Goal: Find specific page/section: Find specific page/section

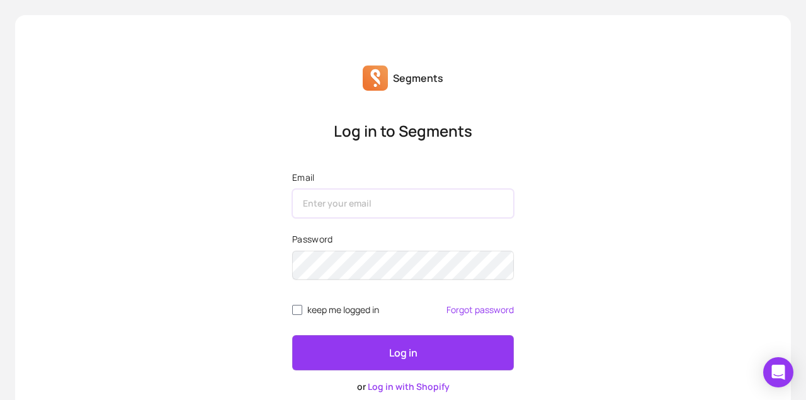
click at [342, 205] on input "Email" at bounding box center [403, 203] width 222 height 29
type input "[EMAIL_ADDRESS][DOMAIN_NAME]"
click at [292, 335] on button "Log in" at bounding box center [403, 352] width 222 height 35
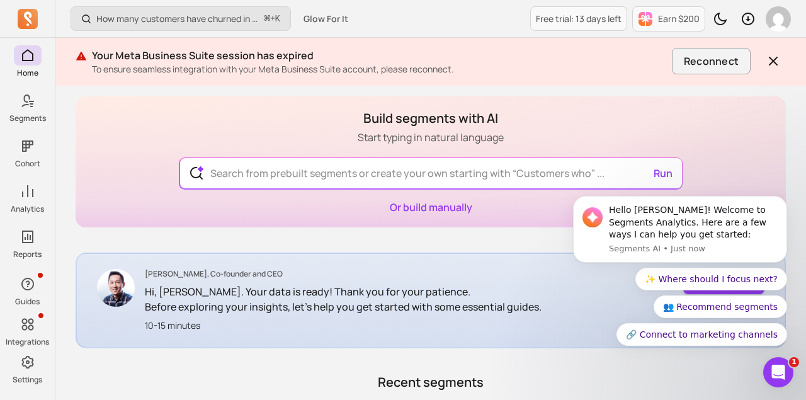
scroll to position [65, 0]
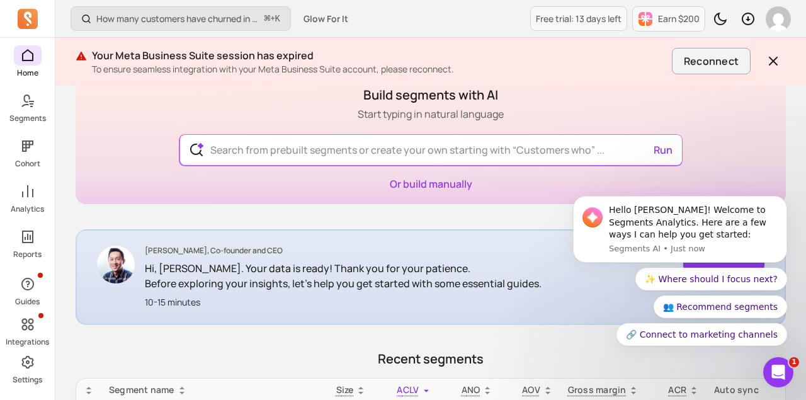
click at [24, 124] on div "Home Segments Cohort Analytics Reports" at bounding box center [27, 152] width 55 height 214
click at [25, 112] on link "Segments" at bounding box center [27, 107] width 55 height 33
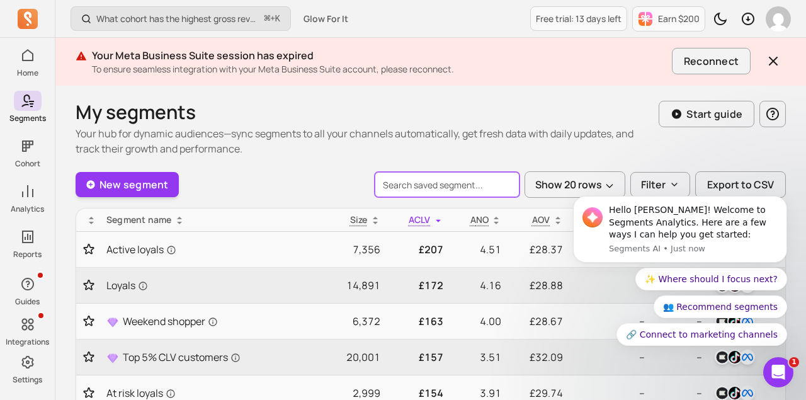
click at [410, 186] on input "search" at bounding box center [447, 184] width 145 height 25
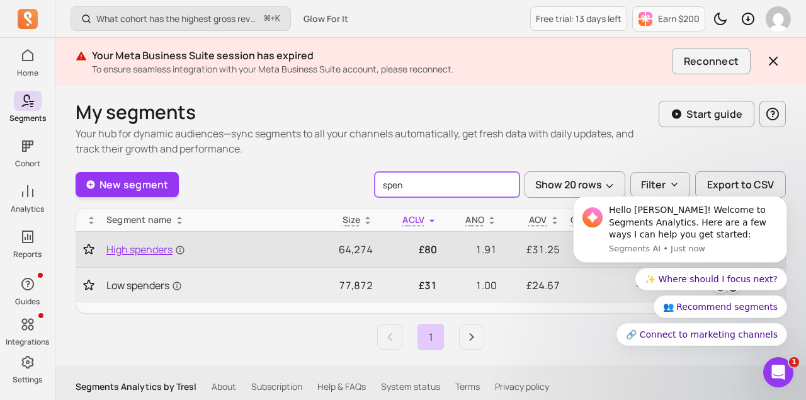
type input "spen"
click at [131, 253] on span "High spenders" at bounding box center [145, 249] width 79 height 15
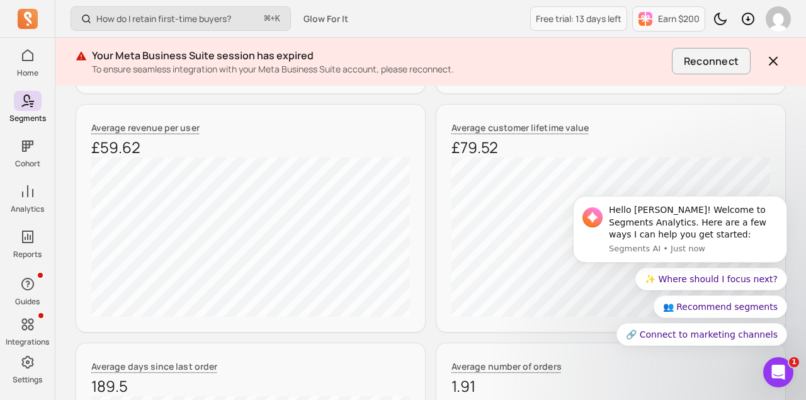
scroll to position [213, 0]
click at [782, 196] on icon "Dismiss notification" at bounding box center [783, 199] width 7 height 7
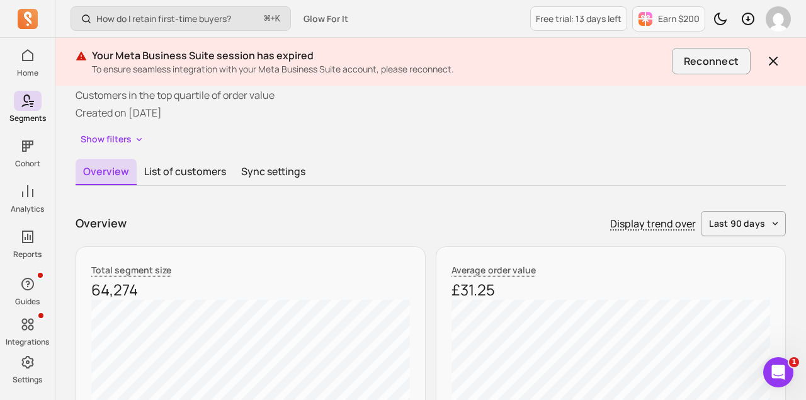
scroll to position [69, 0]
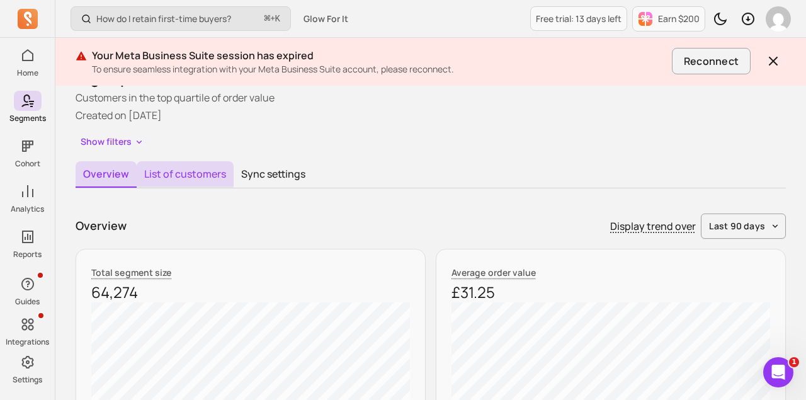
click at [200, 174] on button "List of customers" at bounding box center [185, 174] width 97 height 26
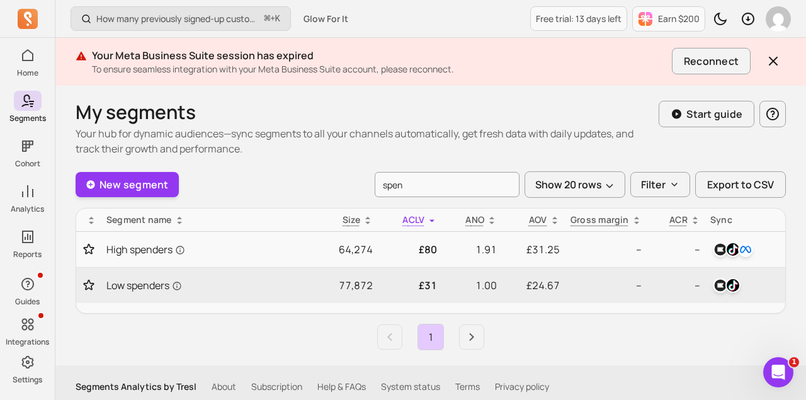
drag, startPoint x: 450, startPoint y: 193, endPoint x: 325, endPoint y: 177, distance: 125.6
click at [325, 177] on div "New segment spen Show 20 rows Filter Export to CSV" at bounding box center [431, 184] width 710 height 26
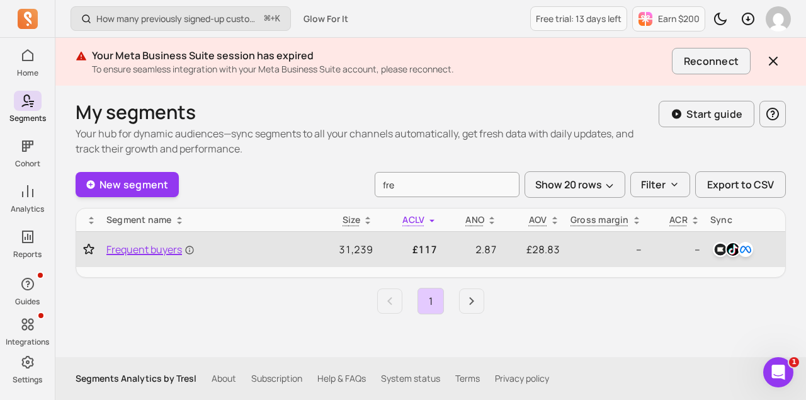
type input "fre"
click at [140, 254] on span "Frequent buyers" at bounding box center [150, 249] width 88 height 15
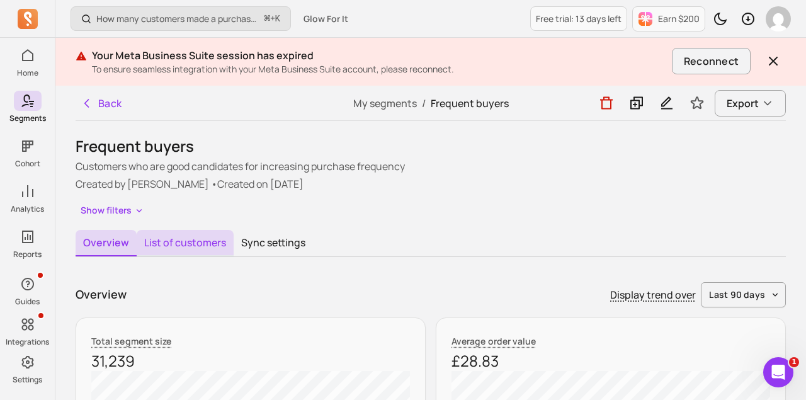
click at [176, 237] on button "List of customers" at bounding box center [185, 243] width 97 height 26
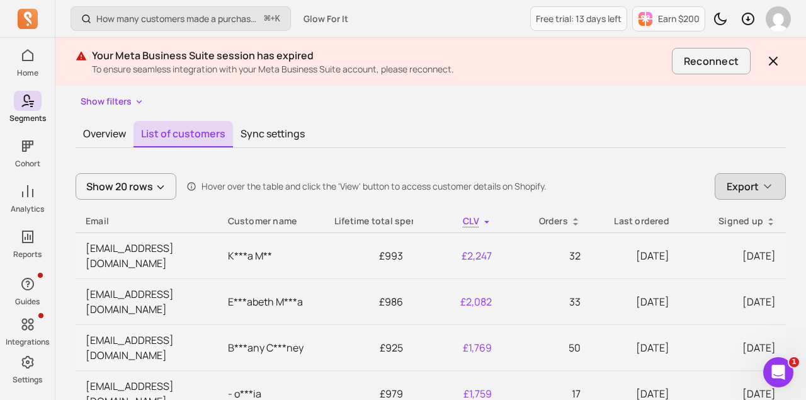
scroll to position [181, 0]
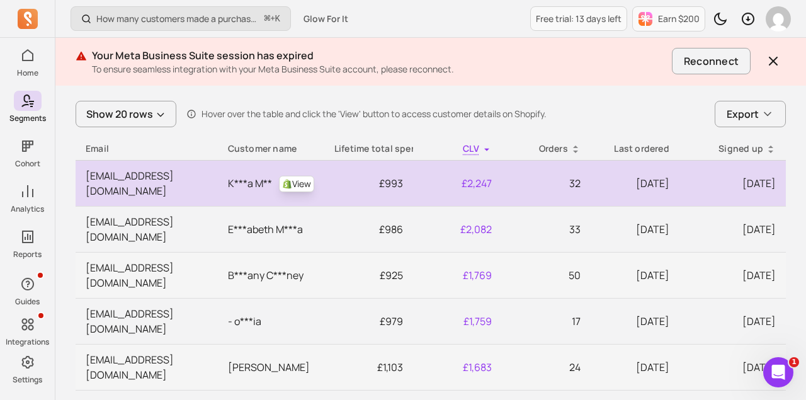
click at [175, 179] on td "[EMAIL_ADDRESS][DOMAIN_NAME]" at bounding box center [147, 183] width 142 height 46
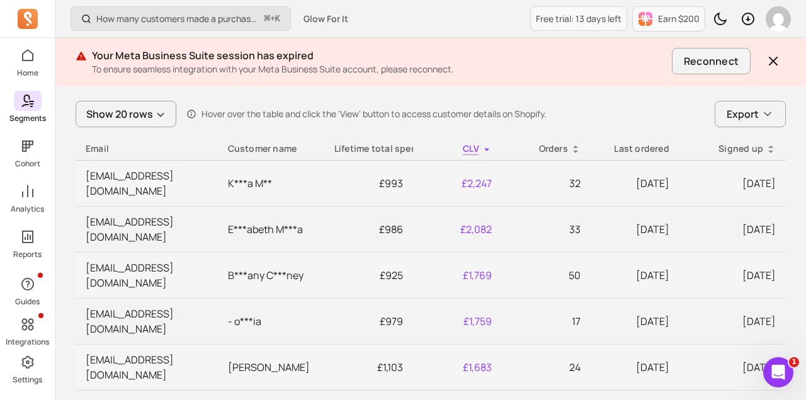
click at [23, 102] on icon at bounding box center [27, 100] width 15 height 15
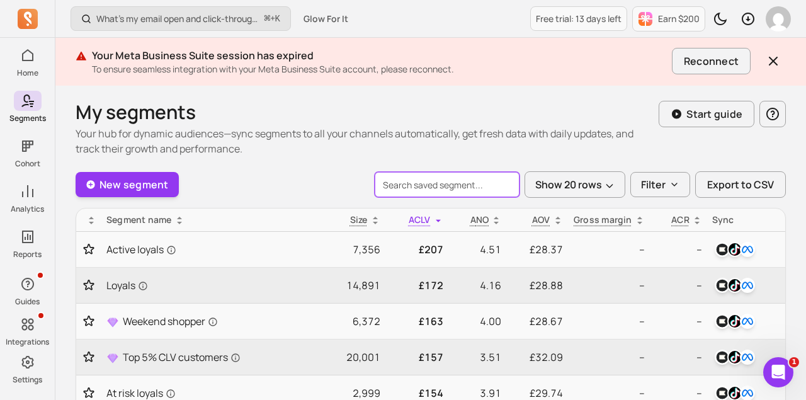
click at [431, 191] on input "search" at bounding box center [447, 184] width 145 height 25
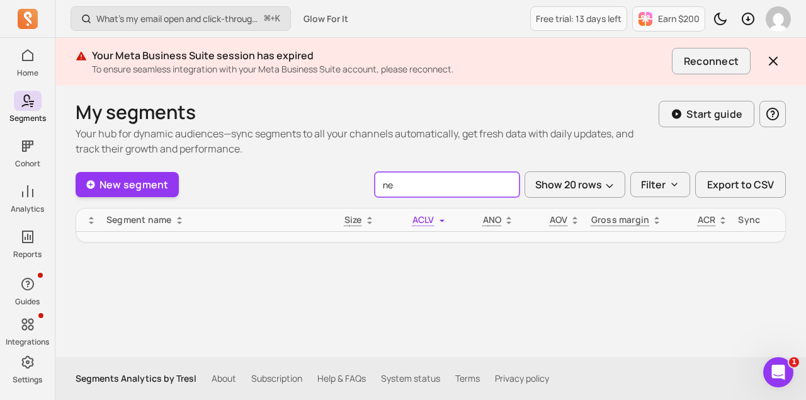
type input "n"
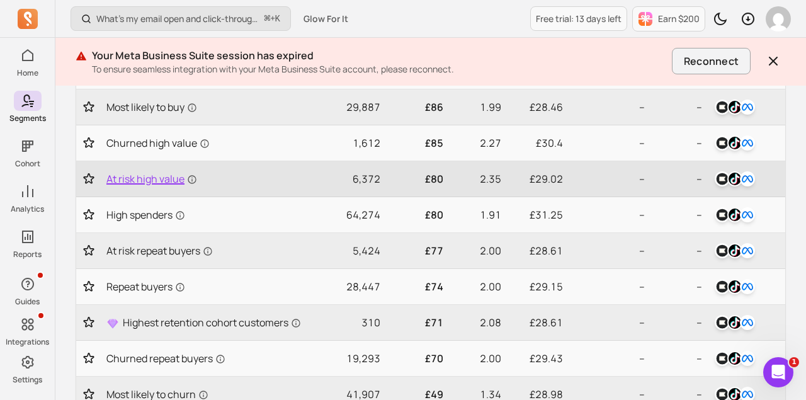
scroll to position [474, 0]
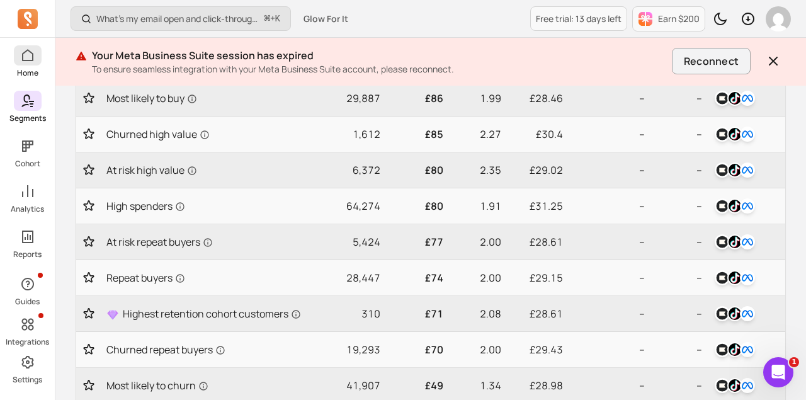
click at [18, 60] on span at bounding box center [28, 55] width 28 height 20
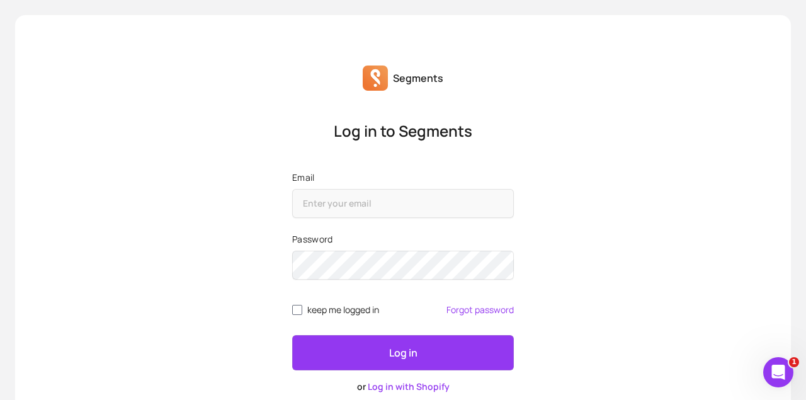
scroll to position [6, 0]
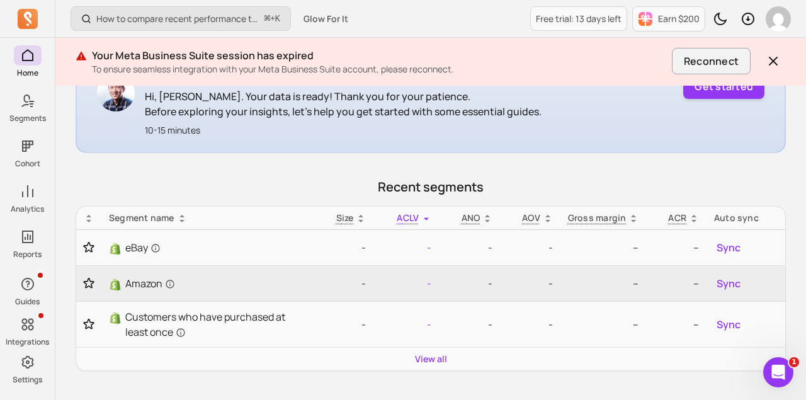
scroll to position [239, 0]
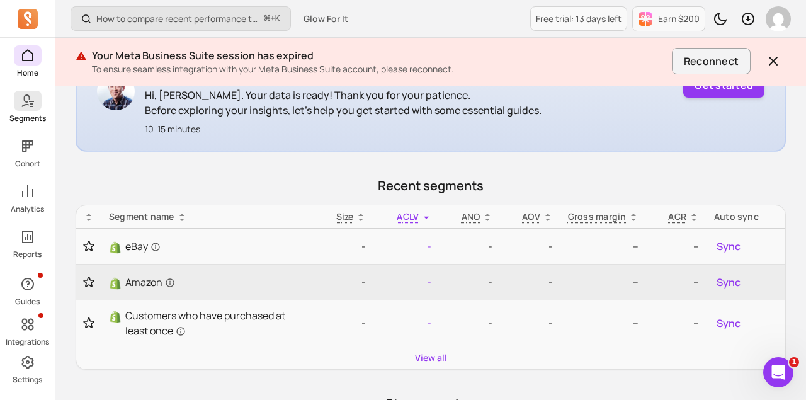
click at [37, 122] on p "Segments" at bounding box center [27, 118] width 37 height 10
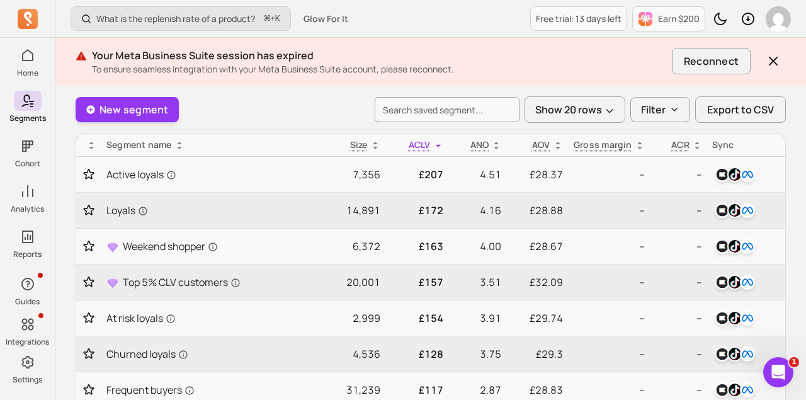
scroll to position [112, 0]
